Goal: Entertainment & Leisure: Consume media (video, audio)

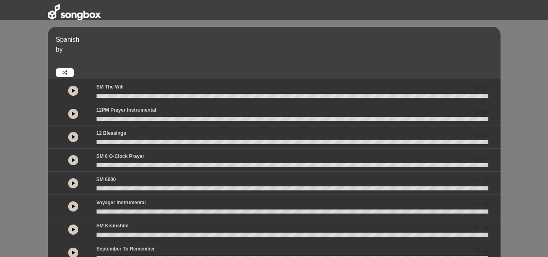
click at [69, 91] on button at bounding box center [73, 91] width 10 height 10
click at [70, 134] on button at bounding box center [73, 137] width 10 height 10
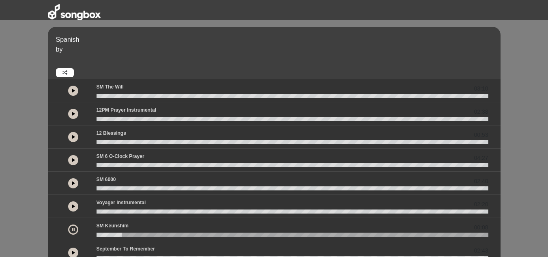
click at [237, 77] on div "Spanish by" at bounding box center [274, 53] width 453 height 52
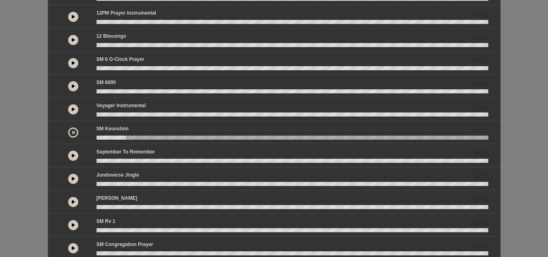
scroll to position [100, 0]
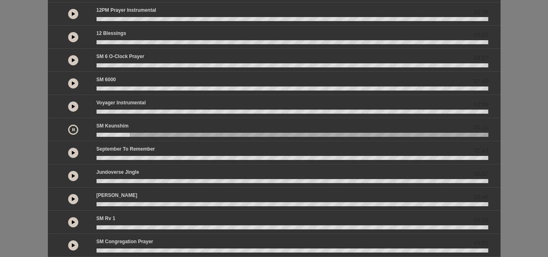
click at [74, 129] on icon at bounding box center [73, 129] width 2 height 4
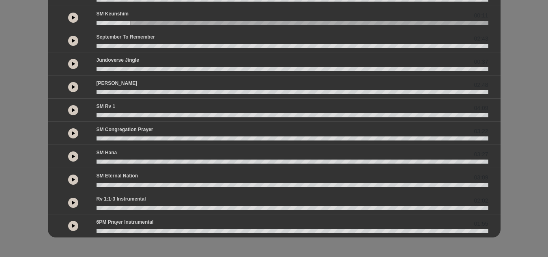
scroll to position [212, 0]
click at [73, 155] on icon at bounding box center [73, 156] width 3 height 4
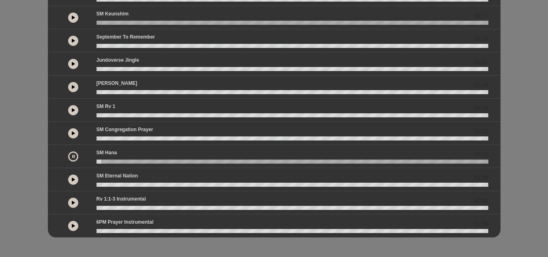
click at [71, 155] on button at bounding box center [73, 156] width 10 height 10
drag, startPoint x: 101, startPoint y: 163, endPoint x: 93, endPoint y: 161, distance: 8.2
click at [93, 161] on div at bounding box center [292, 161] width 401 height 4
click at [73, 183] on button at bounding box center [73, 179] width 10 height 10
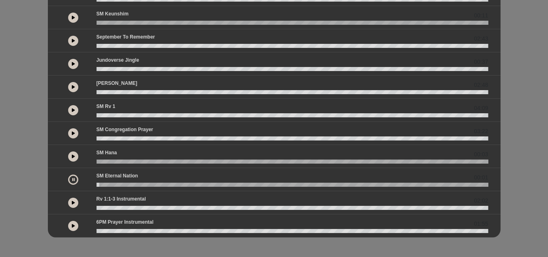
click at [73, 180] on icon at bounding box center [73, 179] width 2 height 4
click at [73, 181] on icon at bounding box center [73, 179] width 3 height 4
click at [73, 179] on icon at bounding box center [73, 179] width 2 height 4
click at [73, 156] on icon at bounding box center [73, 156] width 3 height 4
click at [75, 154] on button at bounding box center [73, 156] width 10 height 10
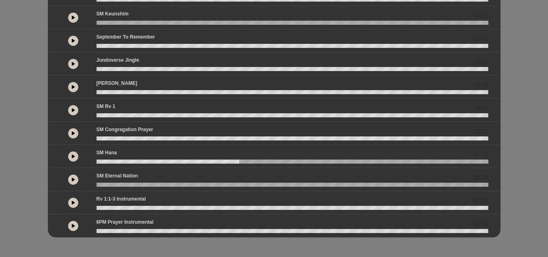
click at [72, 110] on icon at bounding box center [73, 110] width 3 height 4
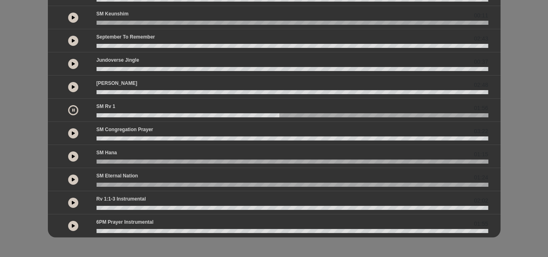
click at [69, 111] on button at bounding box center [73, 110] width 10 height 10
